Goal: Transaction & Acquisition: Subscribe to service/newsletter

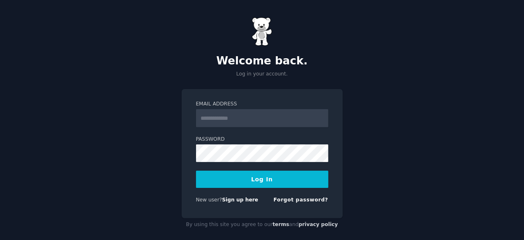
click at [270, 123] on input "Email Address" at bounding box center [262, 118] width 132 height 18
click at [268, 123] on input "Email Address" at bounding box center [262, 118] width 132 height 18
type input "**********"
click at [263, 176] on button "Log In" at bounding box center [262, 179] width 132 height 17
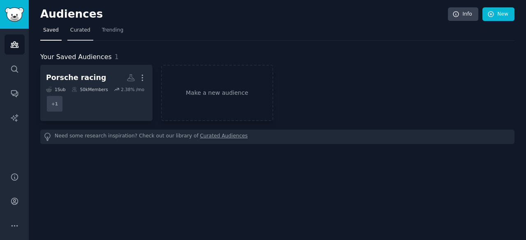
click at [84, 33] on span "Curated" at bounding box center [80, 30] width 20 height 7
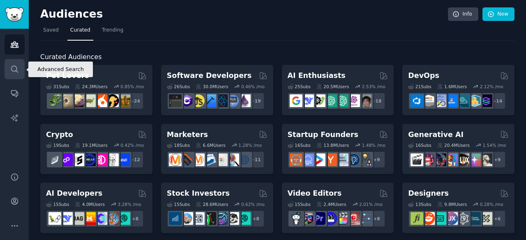
click at [9, 66] on link "Search" at bounding box center [15, 69] width 20 height 20
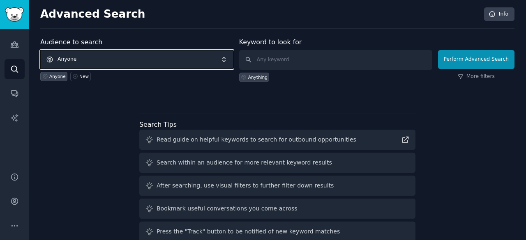
click at [131, 53] on span "Anyone" at bounding box center [136, 59] width 193 height 19
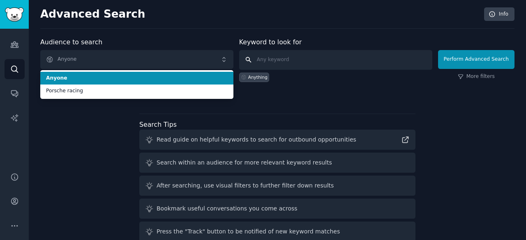
click at [283, 64] on input "text" at bounding box center [335, 60] width 193 height 20
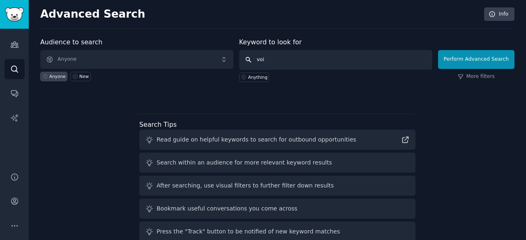
type input "voip"
click button "Perform Advanced Search" at bounding box center [476, 59] width 76 height 19
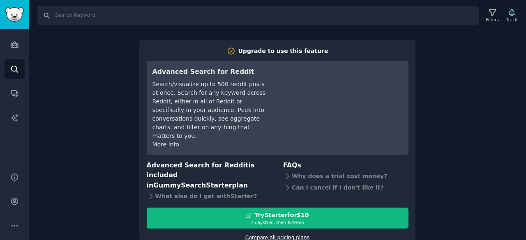
click at [298, 235] on link "Compare all pricing plans" at bounding box center [277, 238] width 64 height 6
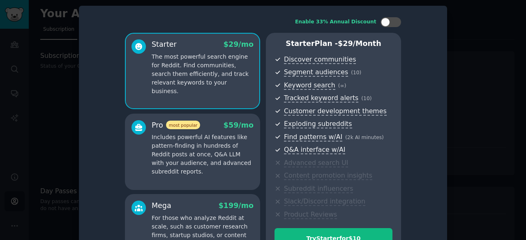
click at [53, 67] on div at bounding box center [263, 120] width 526 height 240
